Goal: Information Seeking & Learning: Learn about a topic

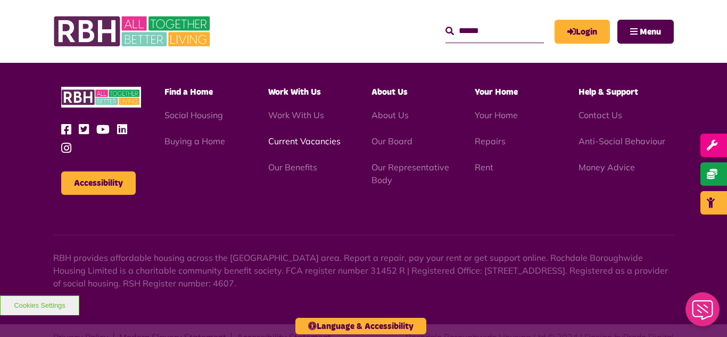
scroll to position [3089, 0]
click at [295, 136] on link "Current Vacancies" at bounding box center [304, 141] width 72 height 11
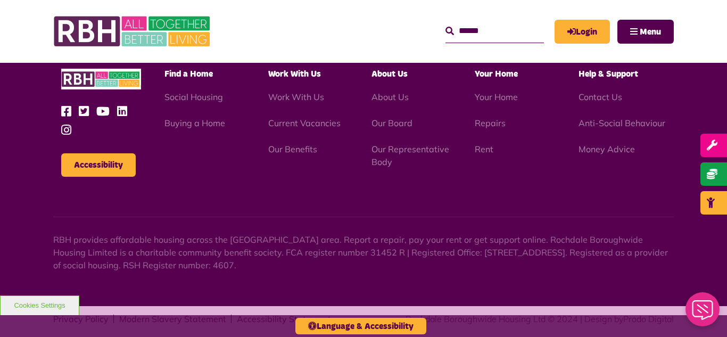
scroll to position [1523, 0]
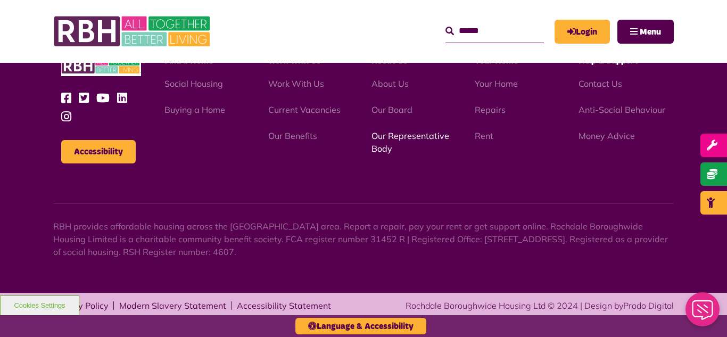
click at [409, 137] on link "Our Representative Body" at bounding box center [410, 141] width 78 height 23
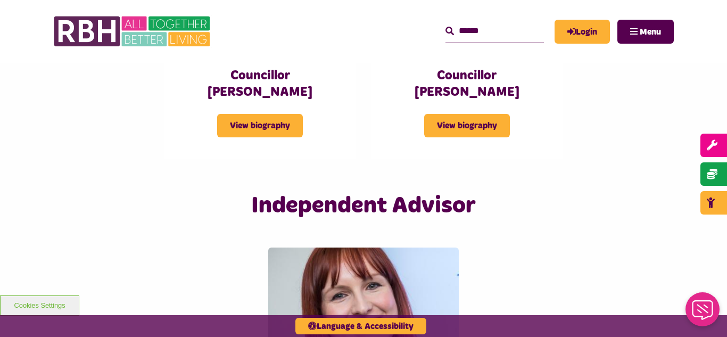
scroll to position [2451, 0]
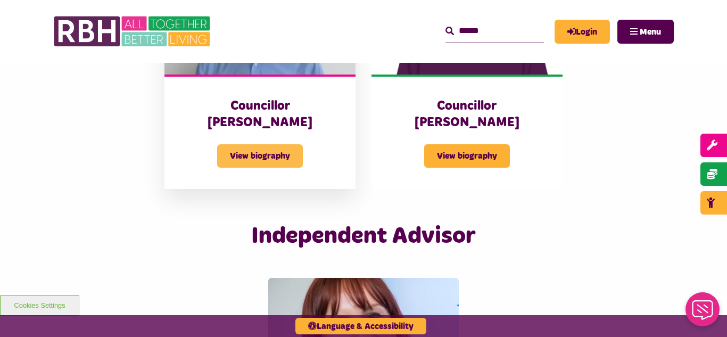
click at [258, 144] on span "View biography" at bounding box center [260, 155] width 86 height 23
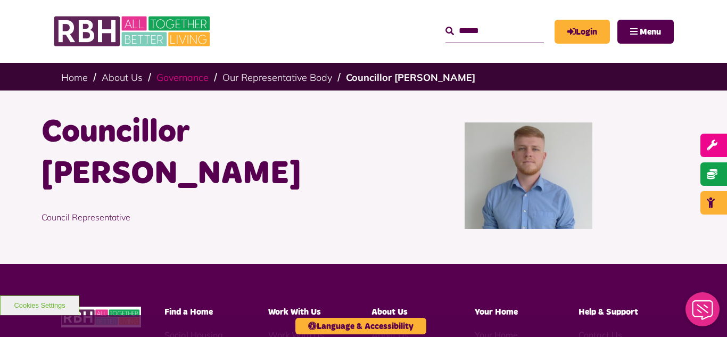
click at [179, 77] on link "Governance" at bounding box center [182, 77] width 52 height 12
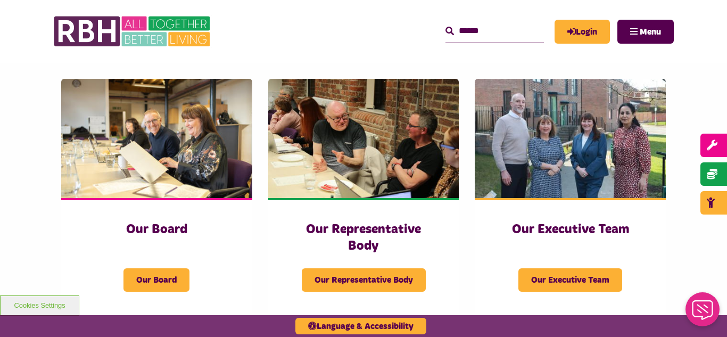
scroll to position [149, 0]
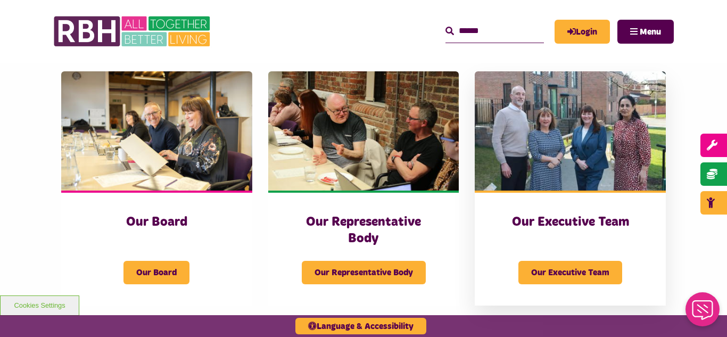
click at [553, 119] on img at bounding box center [570, 130] width 191 height 119
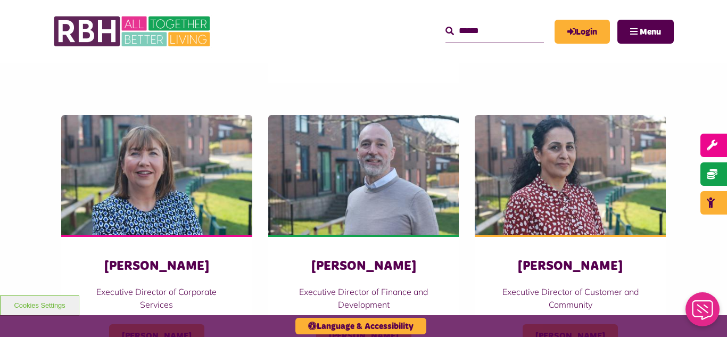
scroll to position [468, 0]
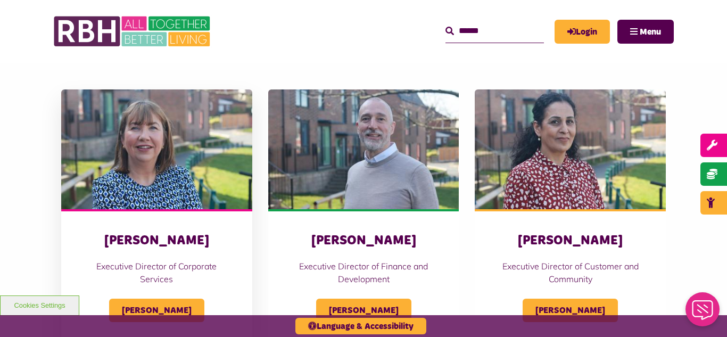
click at [174, 163] on img at bounding box center [156, 148] width 191 height 119
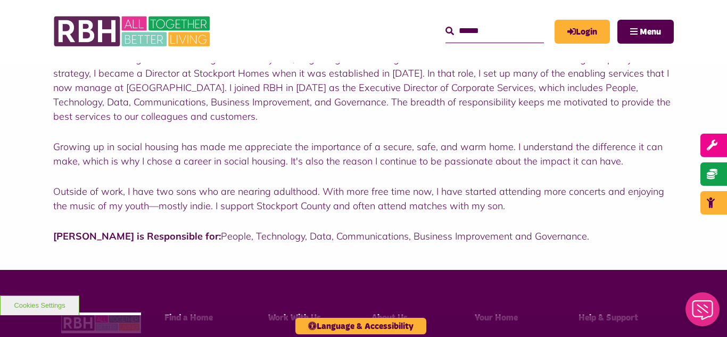
scroll to position [234, 0]
